Goal: Transaction & Acquisition: Purchase product/service

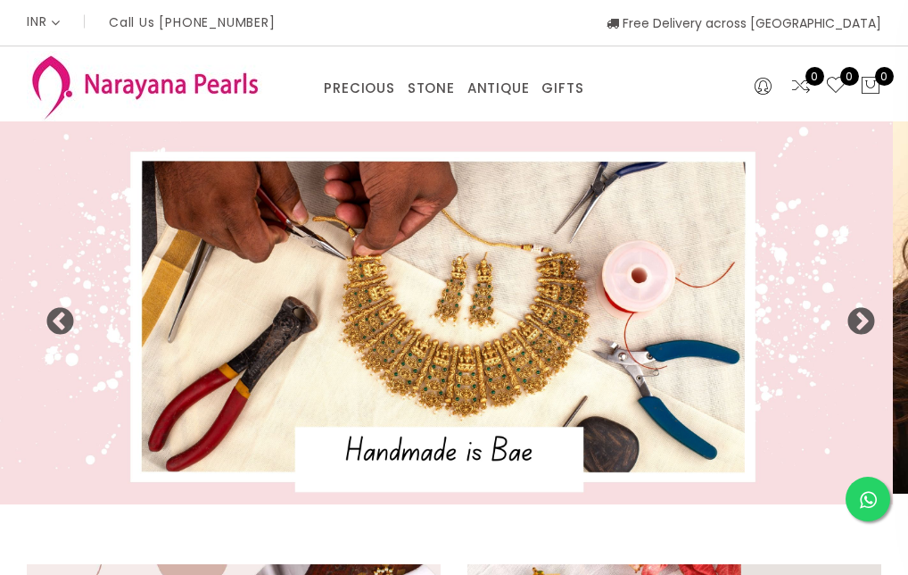
select select "INR"
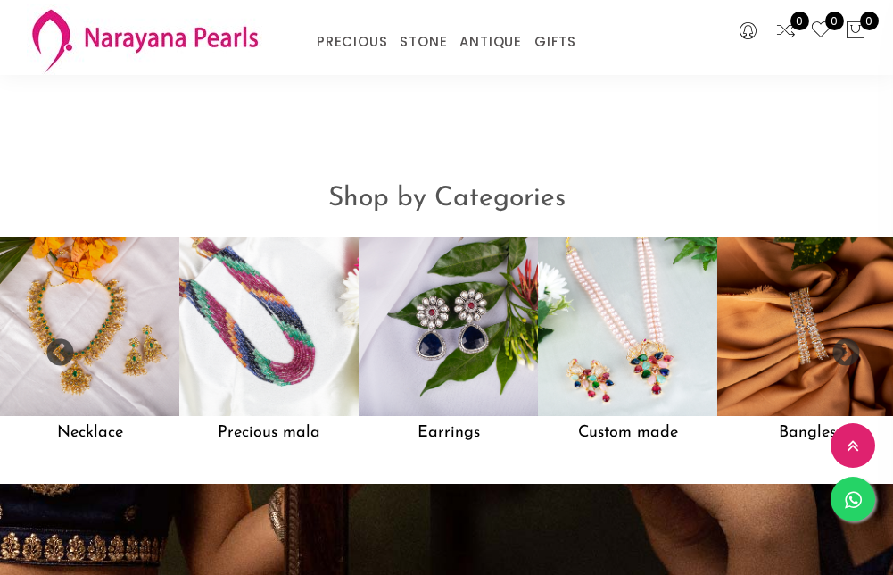
scroll to position [1060, 0]
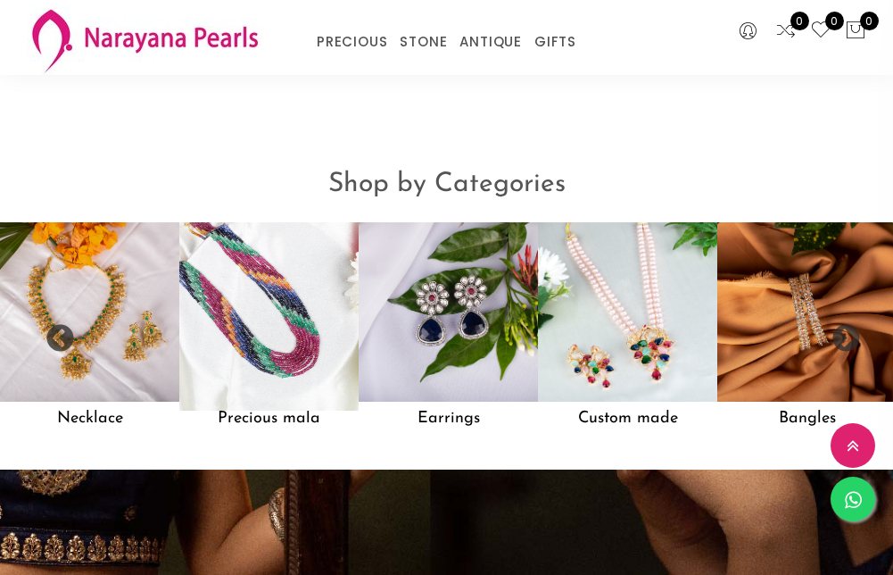
click at [247, 351] on img at bounding box center [268, 311] width 197 height 197
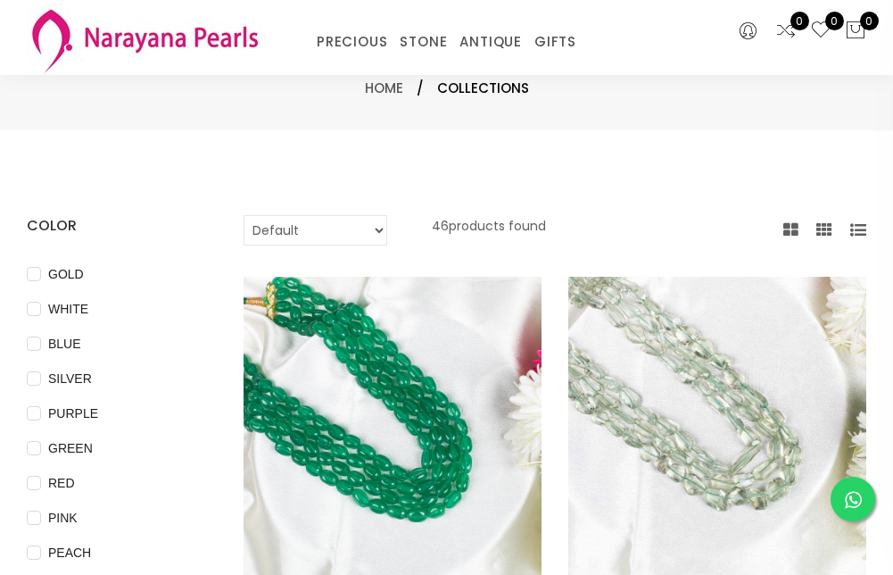
scroll to position [89, 0]
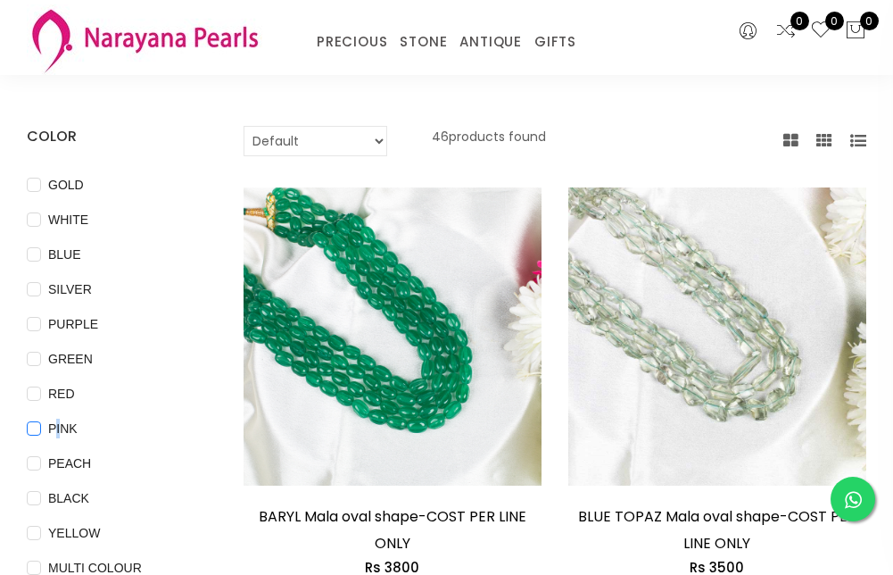
click at [54, 429] on span "PINK" at bounding box center [63, 428] width 44 height 20
click at [29, 429] on input "PINK" at bounding box center [34, 441] width 14 height 40
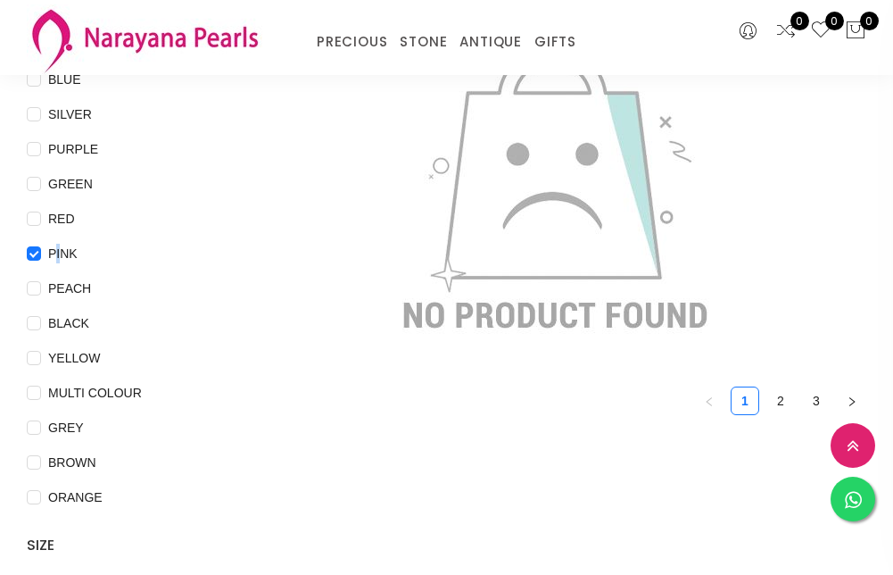
scroll to position [268, 0]
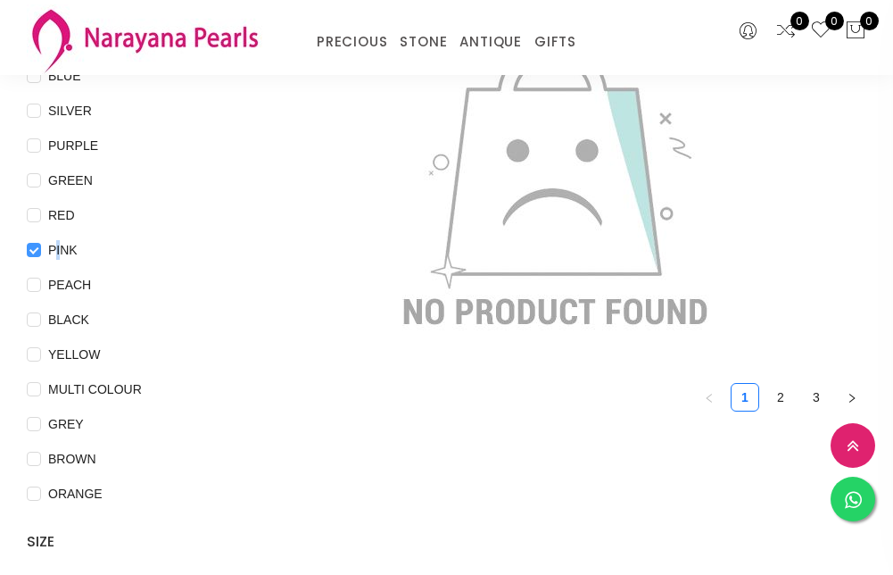
click at [37, 249] on input "PINK" at bounding box center [34, 263] width 14 height 40
checkbox input "false"
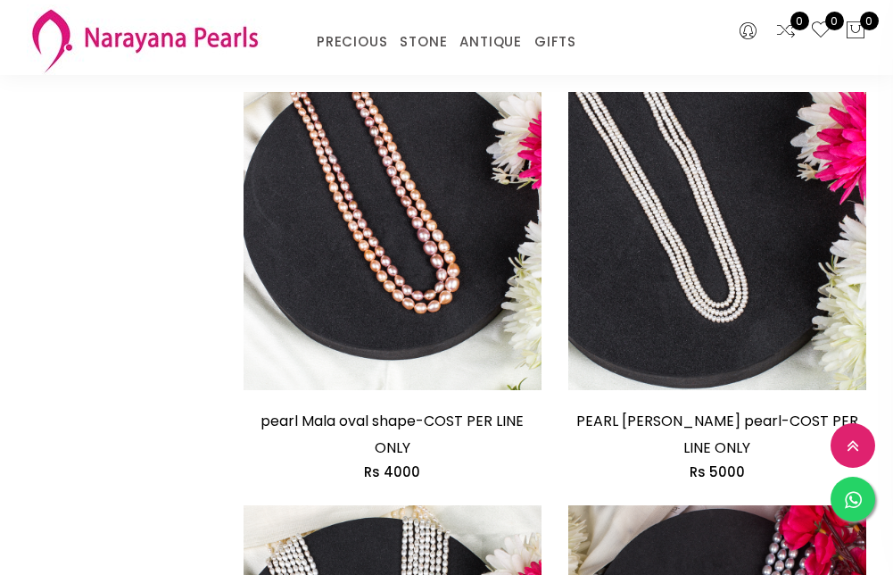
scroll to position [2628, 0]
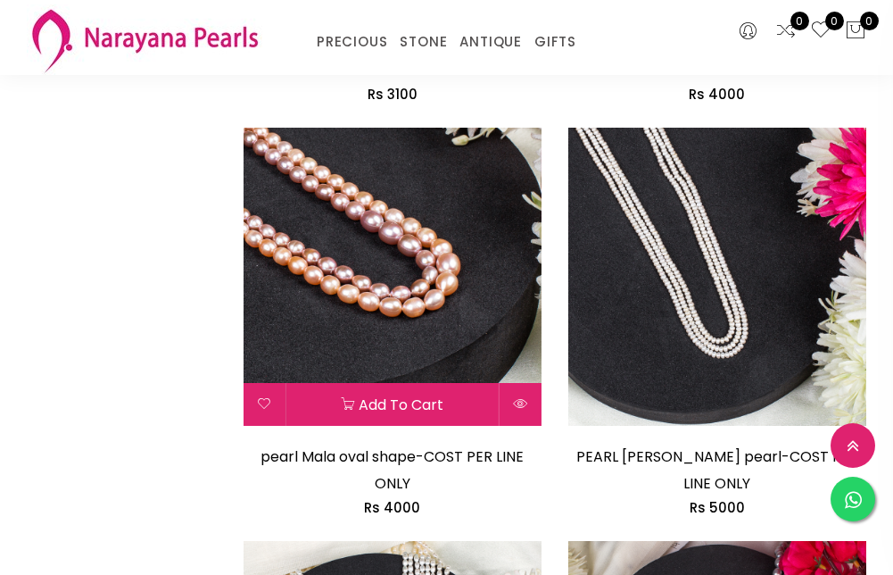
click at [375, 315] on img at bounding box center [393, 277] width 298 height 298
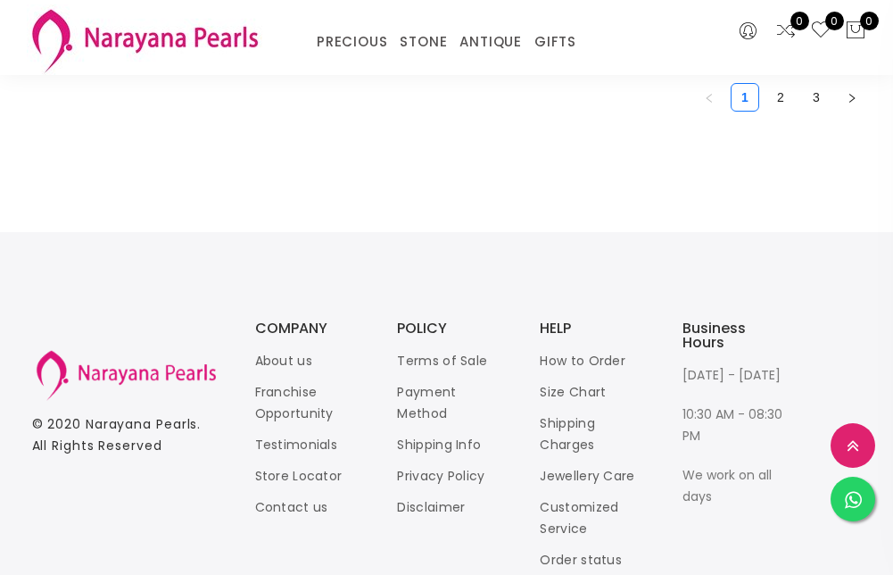
scroll to position [1013, 0]
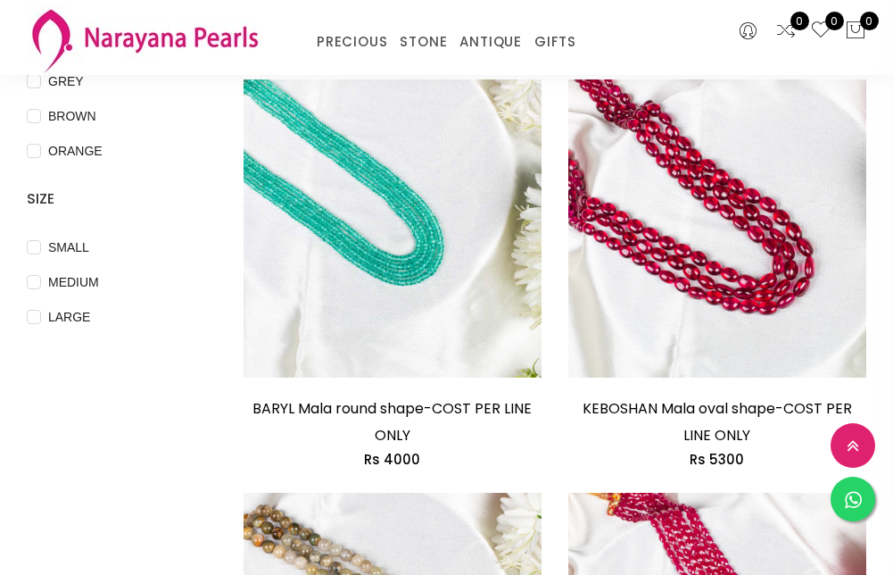
scroll to position [219, 0]
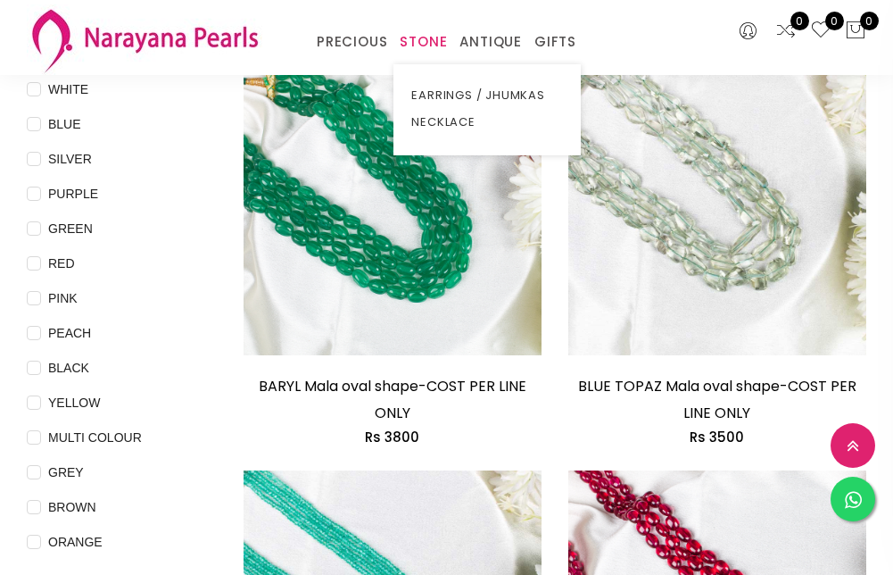
click at [411, 43] on link "STONE" at bounding box center [423, 42] width 47 height 27
click at [429, 117] on link "NECKLACE" at bounding box center [487, 122] width 152 height 27
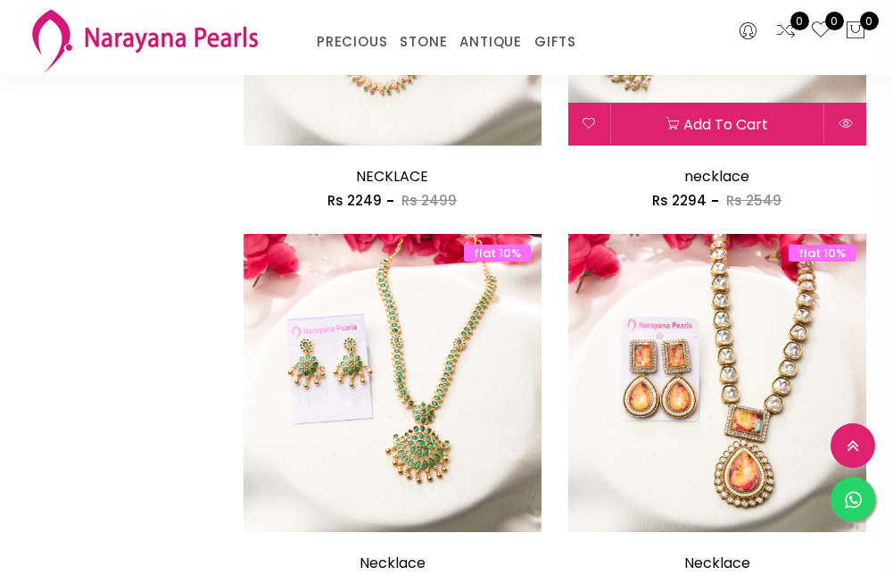
scroll to position [2360, 0]
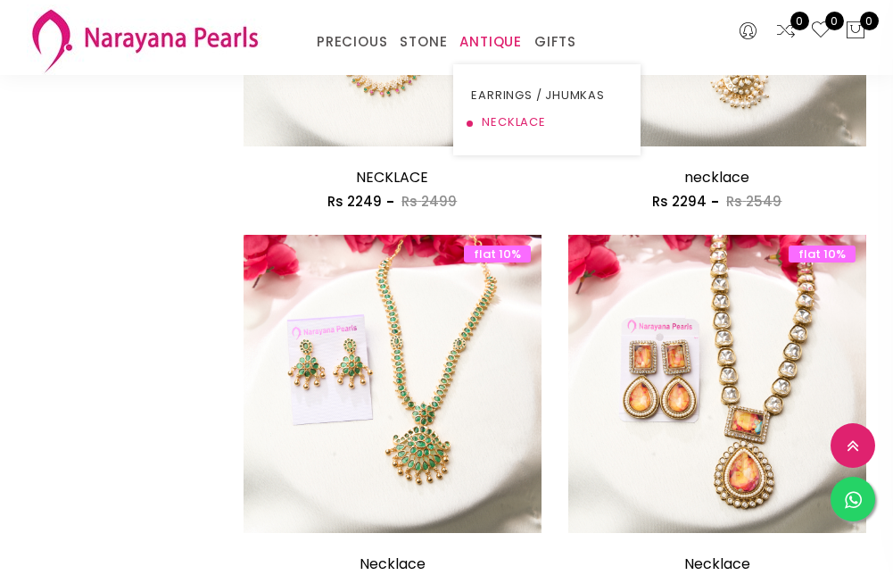
click at [495, 120] on link "NECKLACE" at bounding box center [547, 122] width 152 height 27
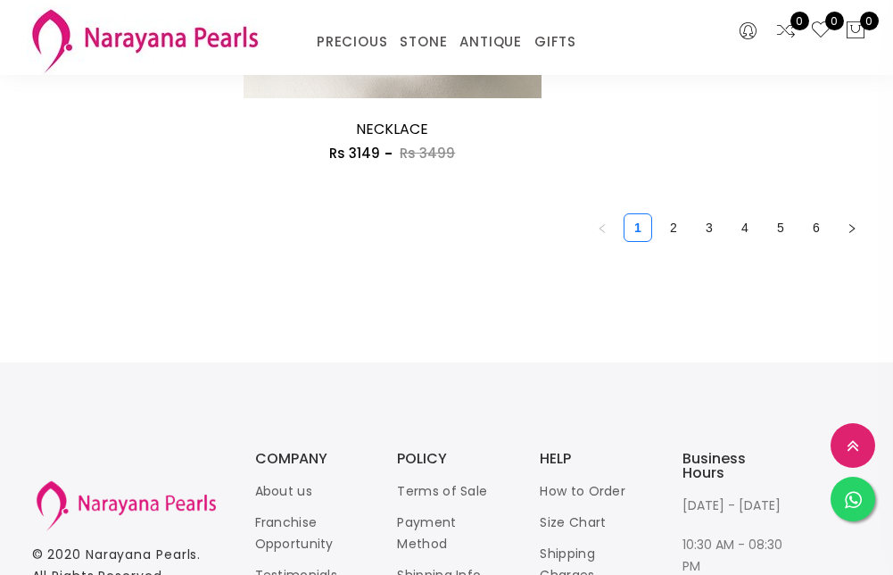
scroll to position [4371, 0]
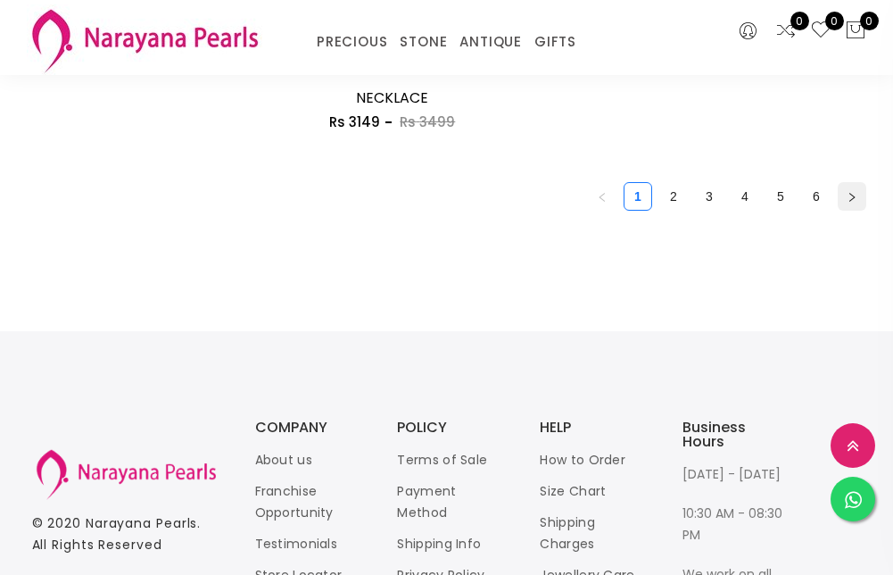
click at [856, 203] on button "button" at bounding box center [852, 196] width 29 height 29
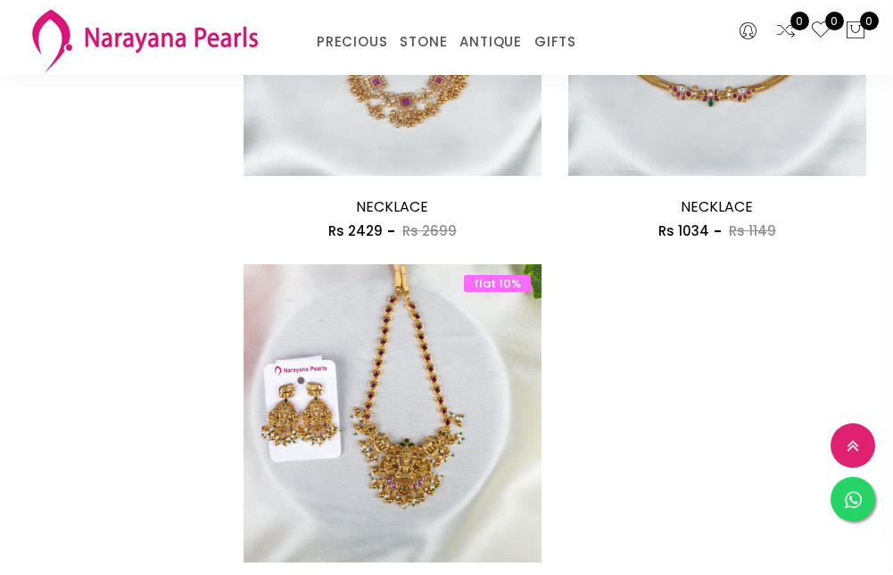
scroll to position [4104, 0]
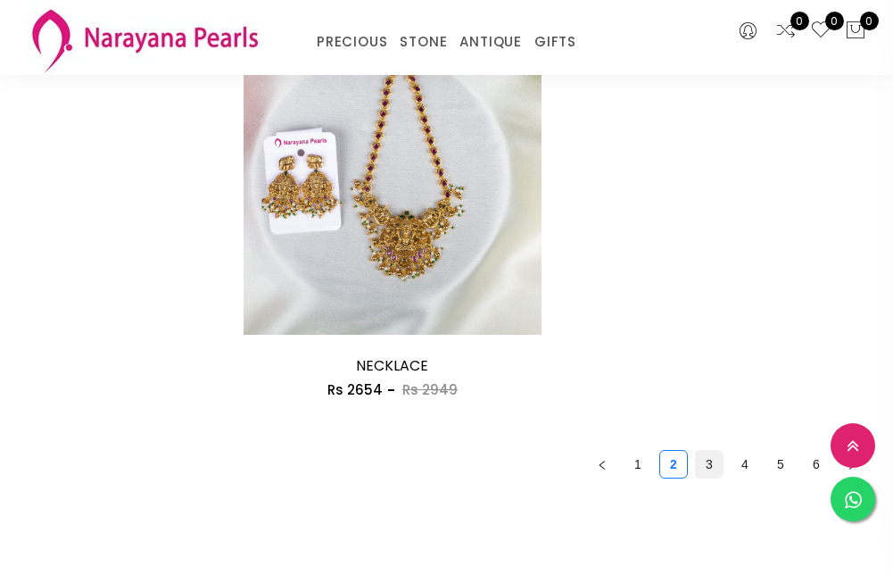
click at [712, 462] on link "3" at bounding box center [709, 464] width 27 height 27
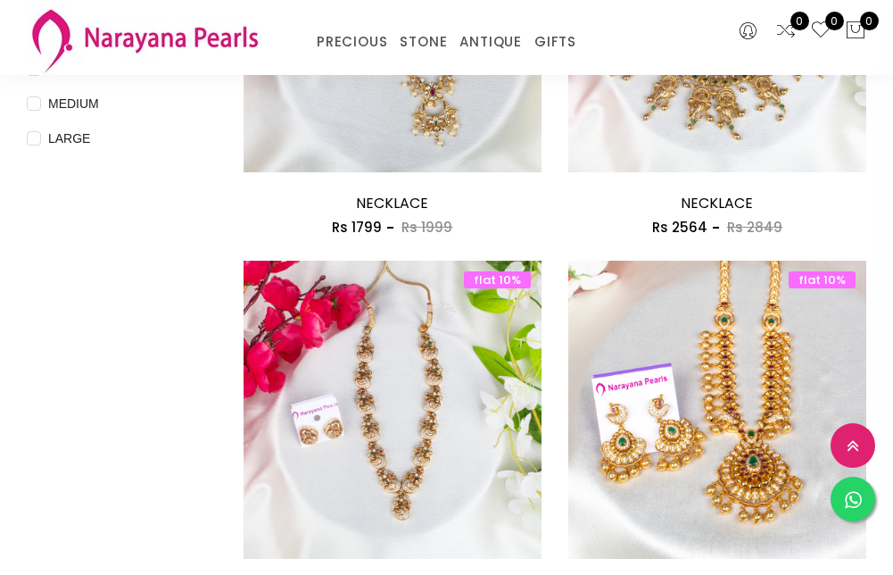
scroll to position [803, 0]
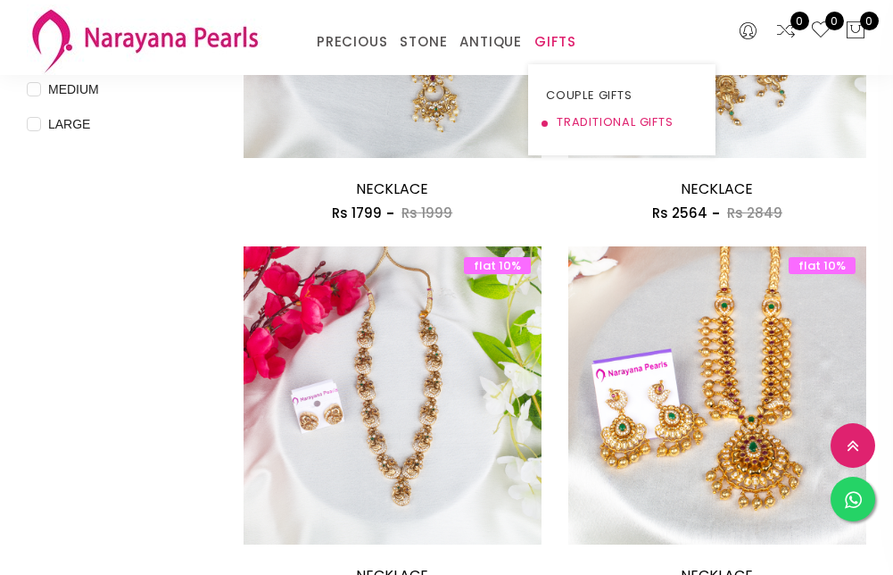
click at [577, 119] on link "TRADITIONAL GIFTS" at bounding box center [622, 122] width 152 height 27
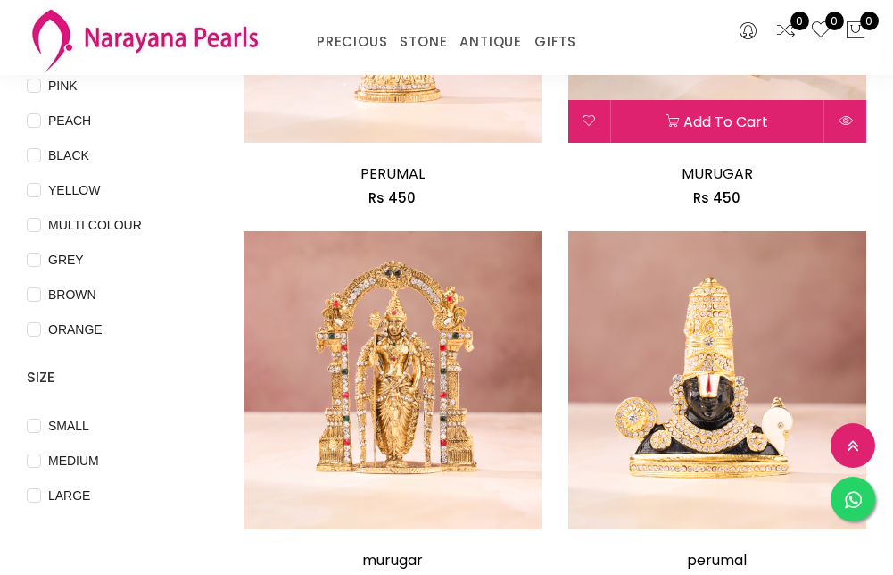
scroll to position [178, 0]
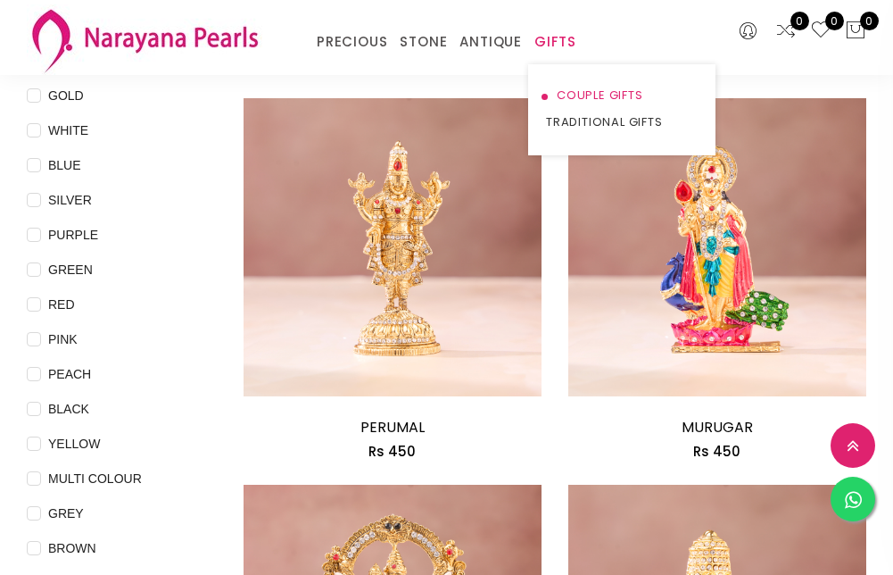
click at [566, 95] on link "COUPLE GIFTS" at bounding box center [622, 95] width 152 height 27
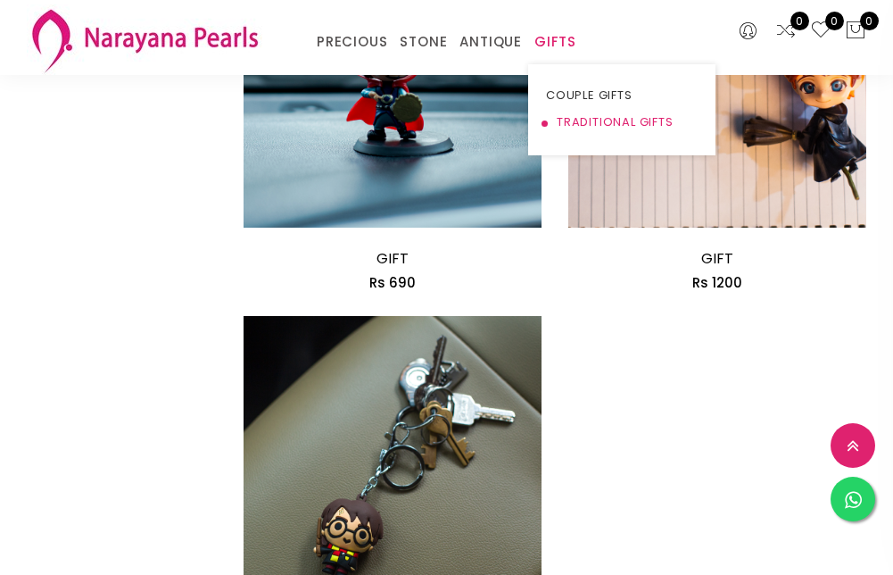
scroll to position [3925, 0]
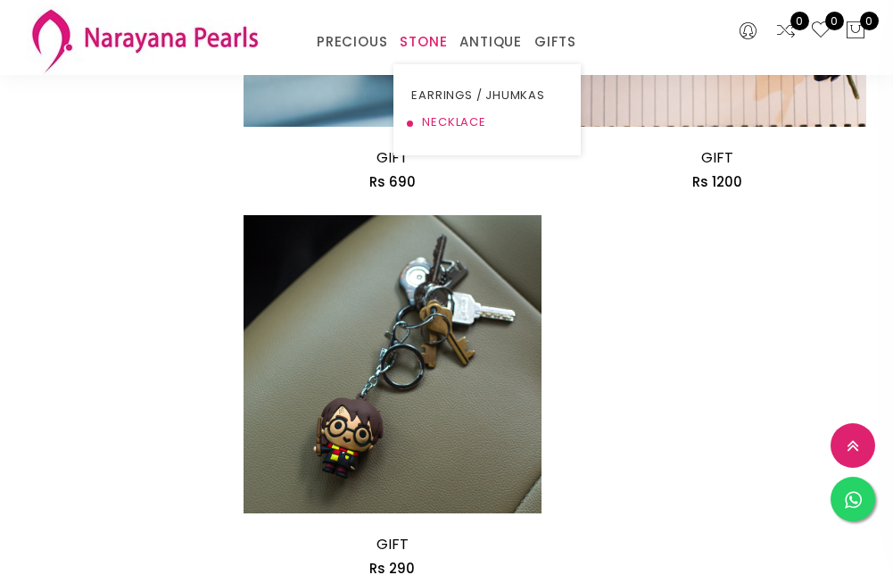
click at [447, 117] on link "NECKLACE" at bounding box center [487, 122] width 152 height 27
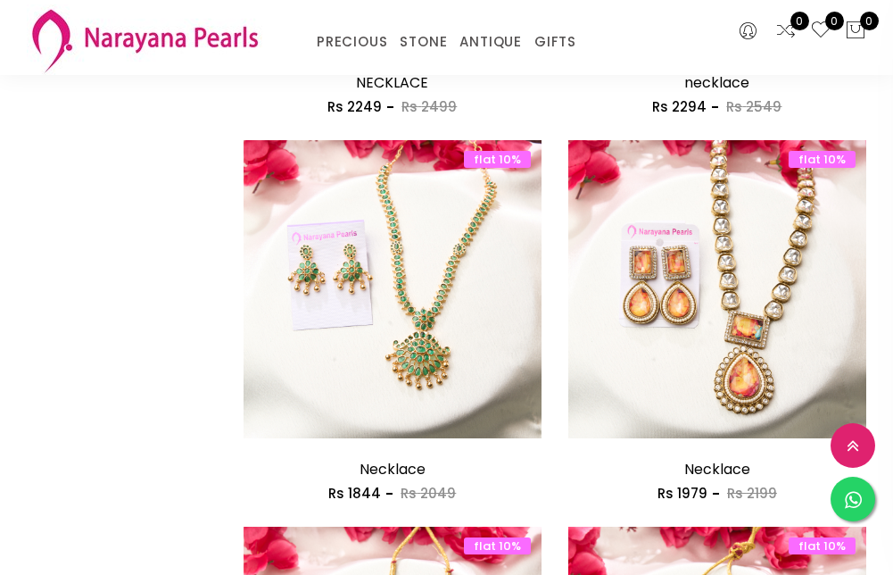
scroll to position [2450, 0]
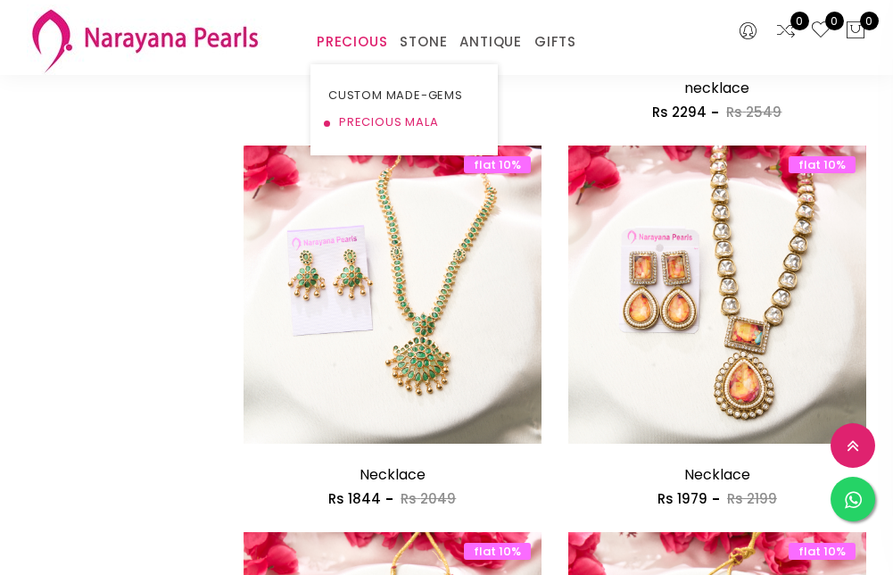
click at [359, 127] on link "PRECIOUS MALA" at bounding box center [404, 122] width 152 height 27
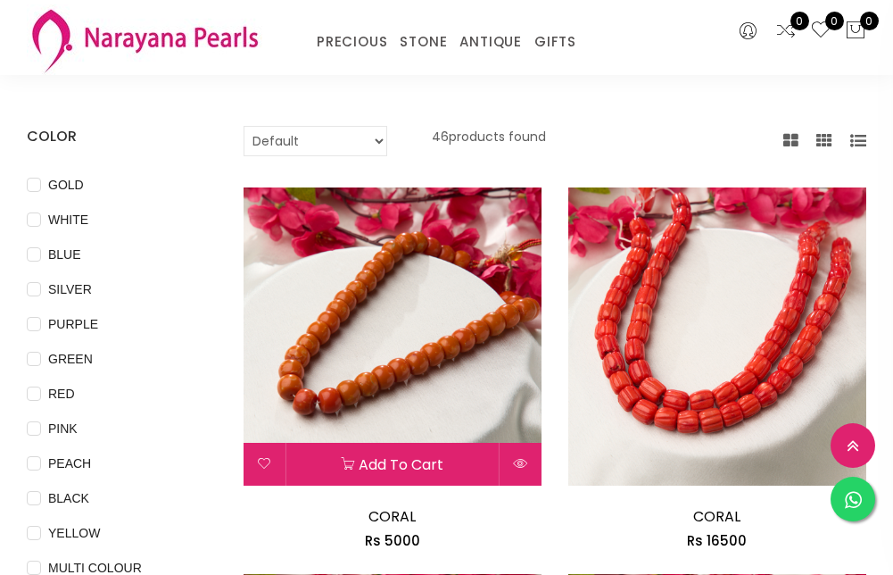
scroll to position [178, 0]
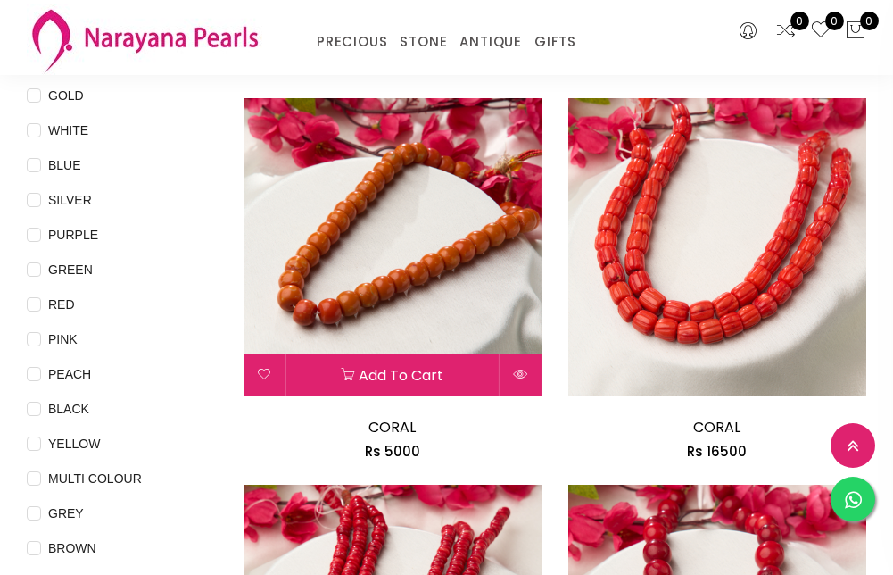
click at [434, 267] on img at bounding box center [393, 247] width 298 height 298
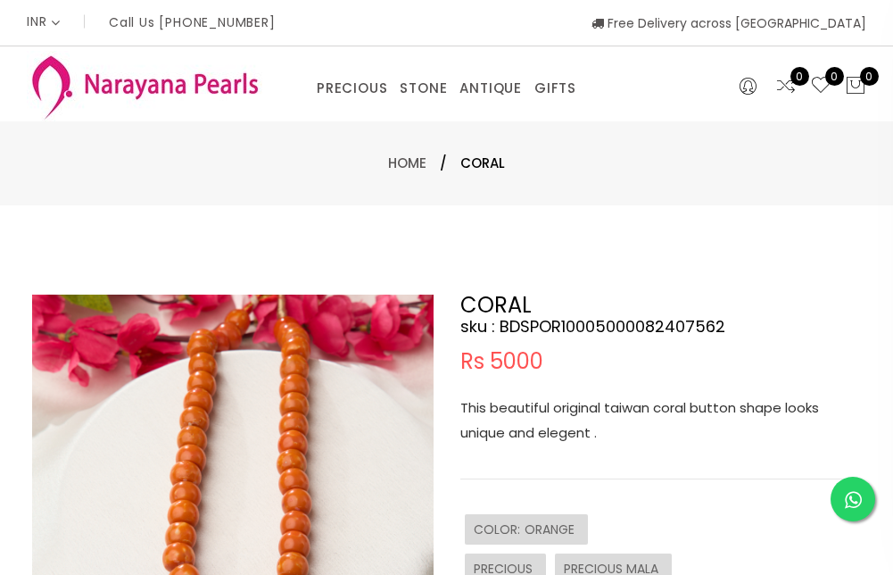
click at [354, 384] on img at bounding box center [232, 494] width 401 height 401
click at [310, 386] on img at bounding box center [232, 494] width 401 height 401
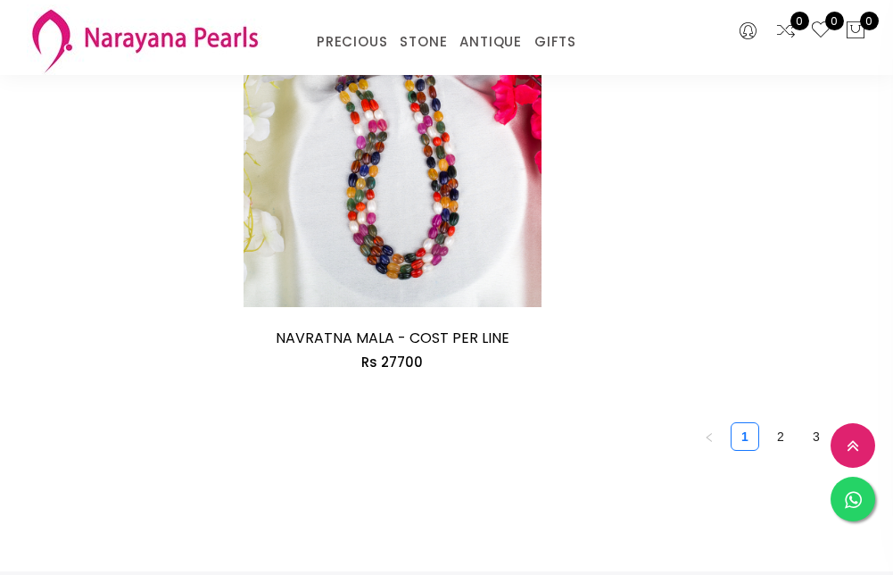
scroll to position [4193, 0]
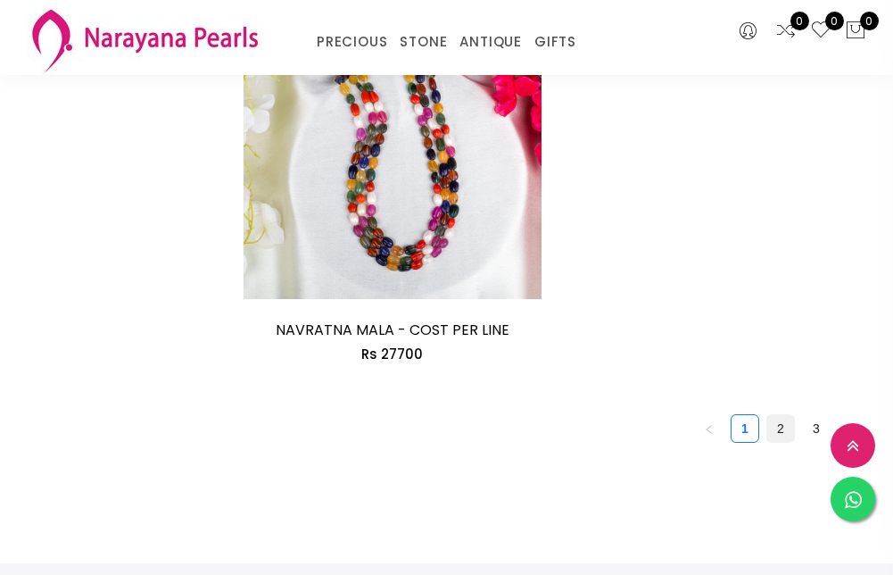
click at [785, 430] on link "2" at bounding box center [780, 428] width 27 height 27
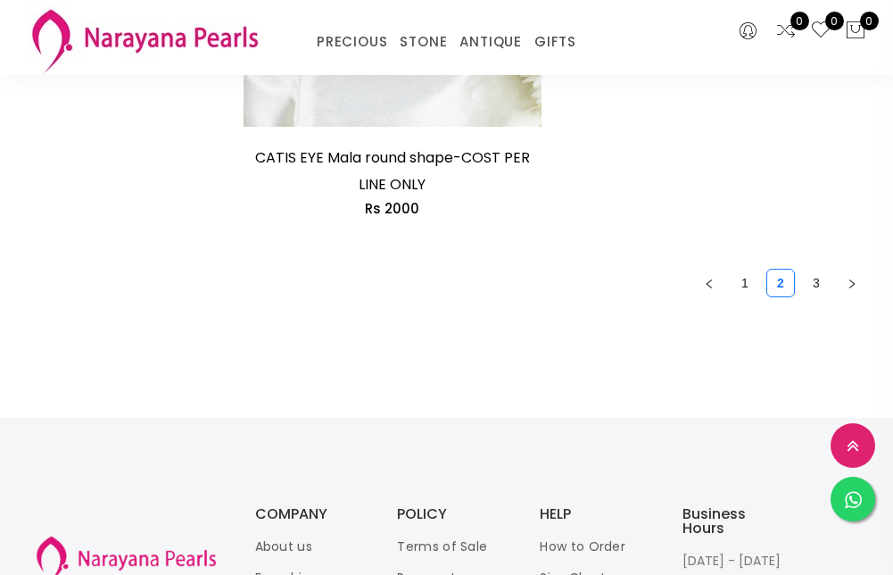
scroll to position [4385, 0]
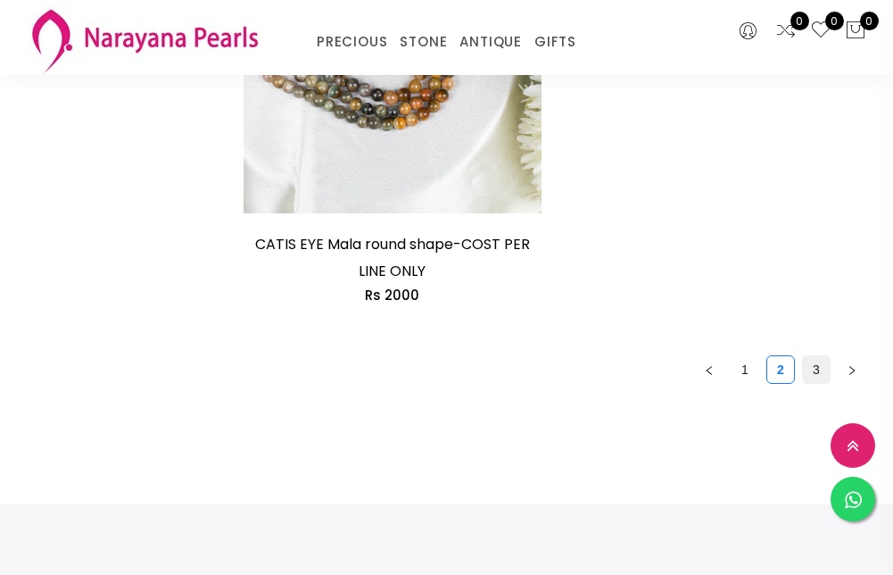
click at [821, 372] on link "3" at bounding box center [816, 369] width 27 height 27
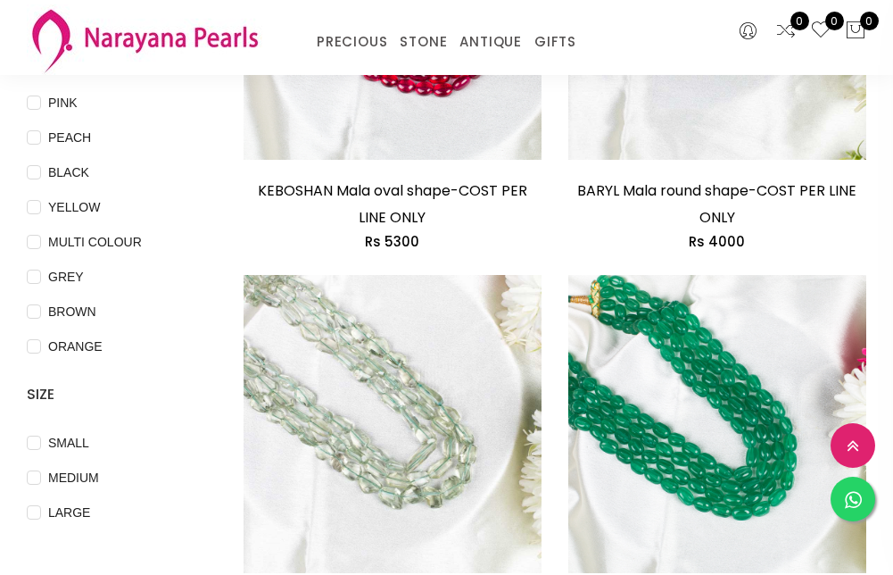
scroll to position [624, 0]
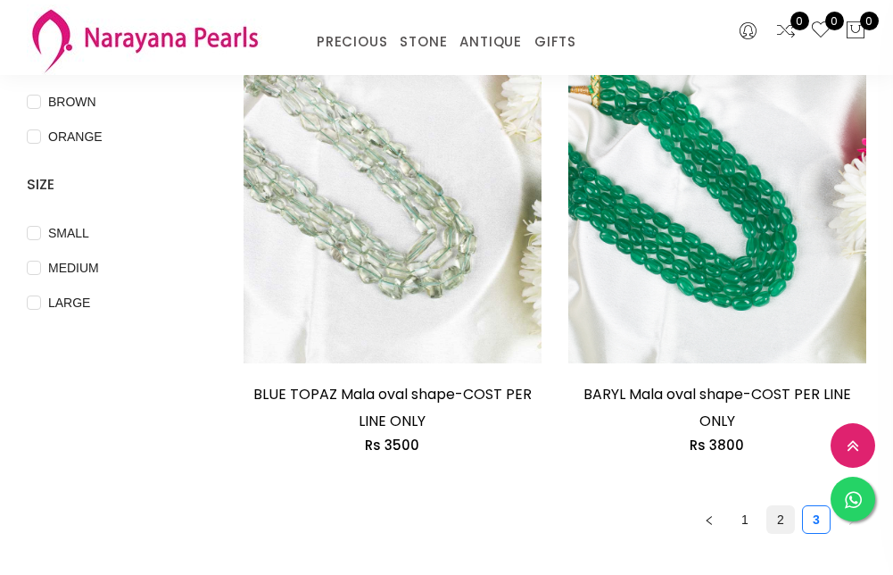
click at [787, 519] on link "2" at bounding box center [780, 519] width 27 height 27
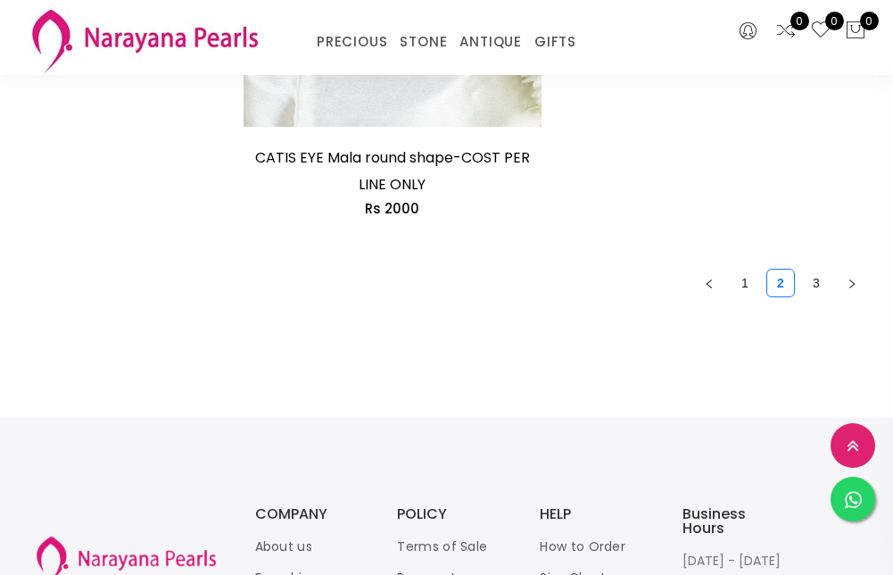
scroll to position [4460, 0]
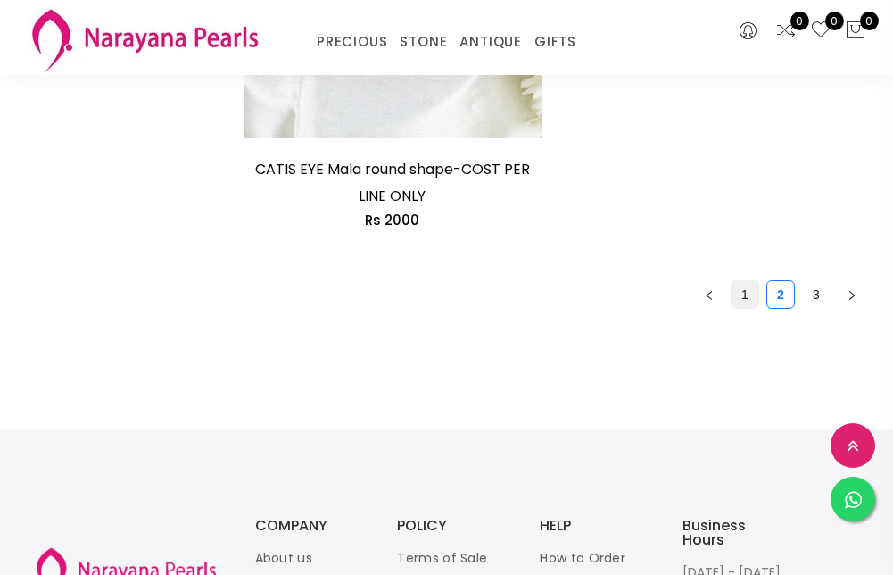
click at [750, 298] on link "1" at bounding box center [745, 294] width 27 height 27
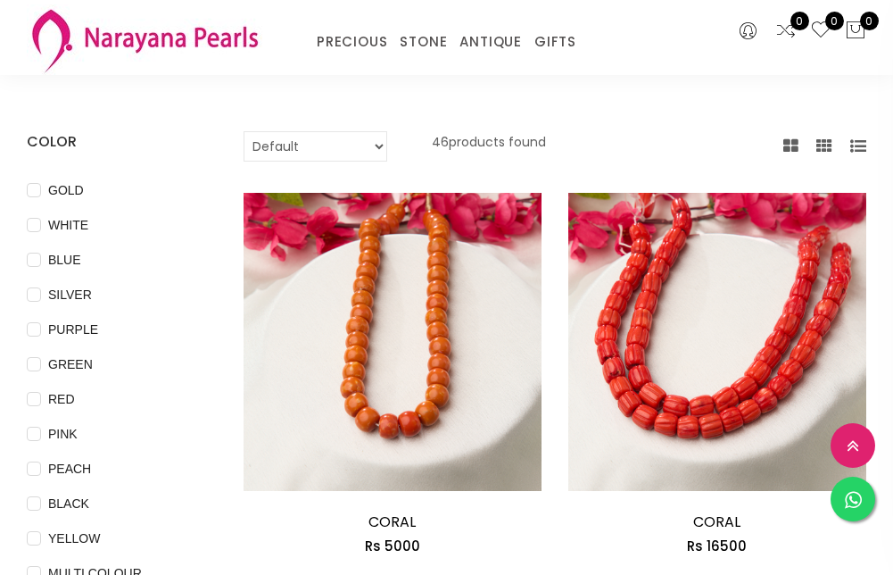
scroll to position [178, 0]
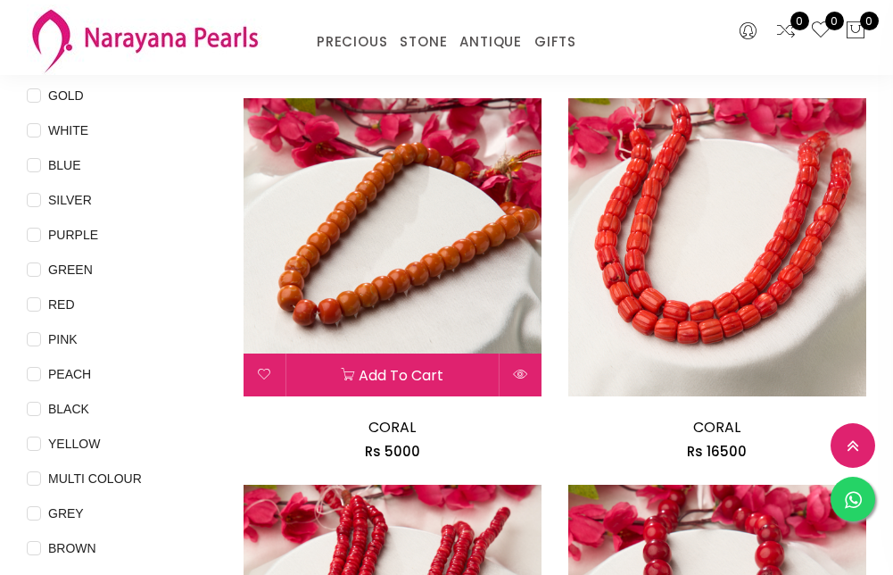
click at [436, 281] on img at bounding box center [393, 247] width 298 height 298
